Goal: Navigation & Orientation: Find specific page/section

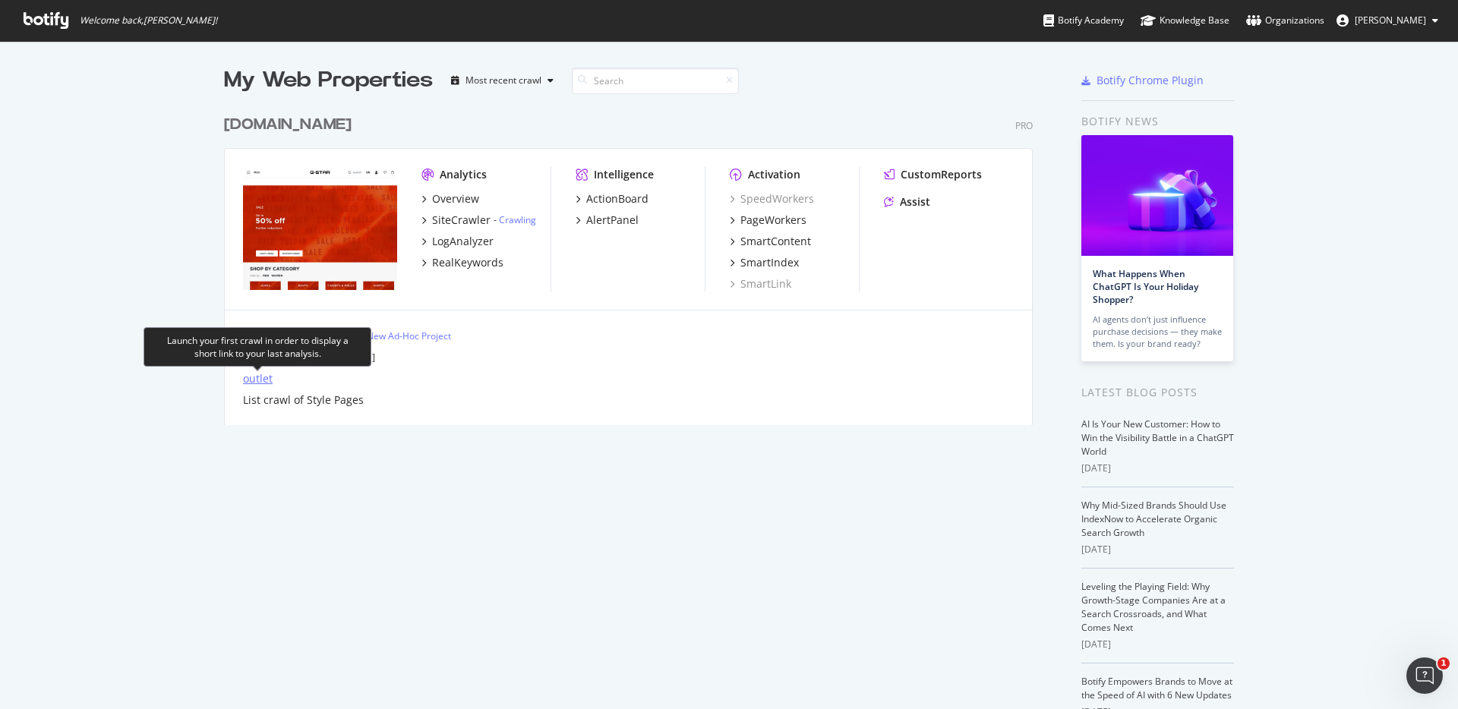
click at [257, 380] on div "outlet" at bounding box center [258, 378] width 30 height 15
